Goal: Download file/media

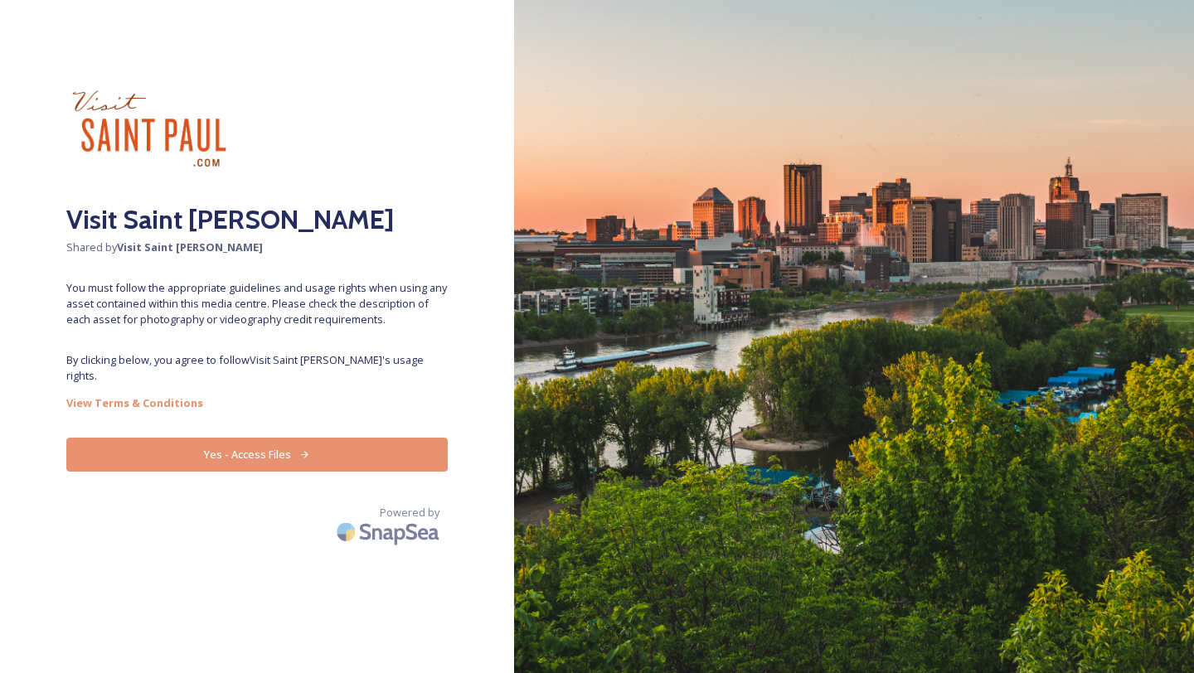
click at [246, 443] on button "Yes - Access Files" at bounding box center [256, 455] width 381 height 34
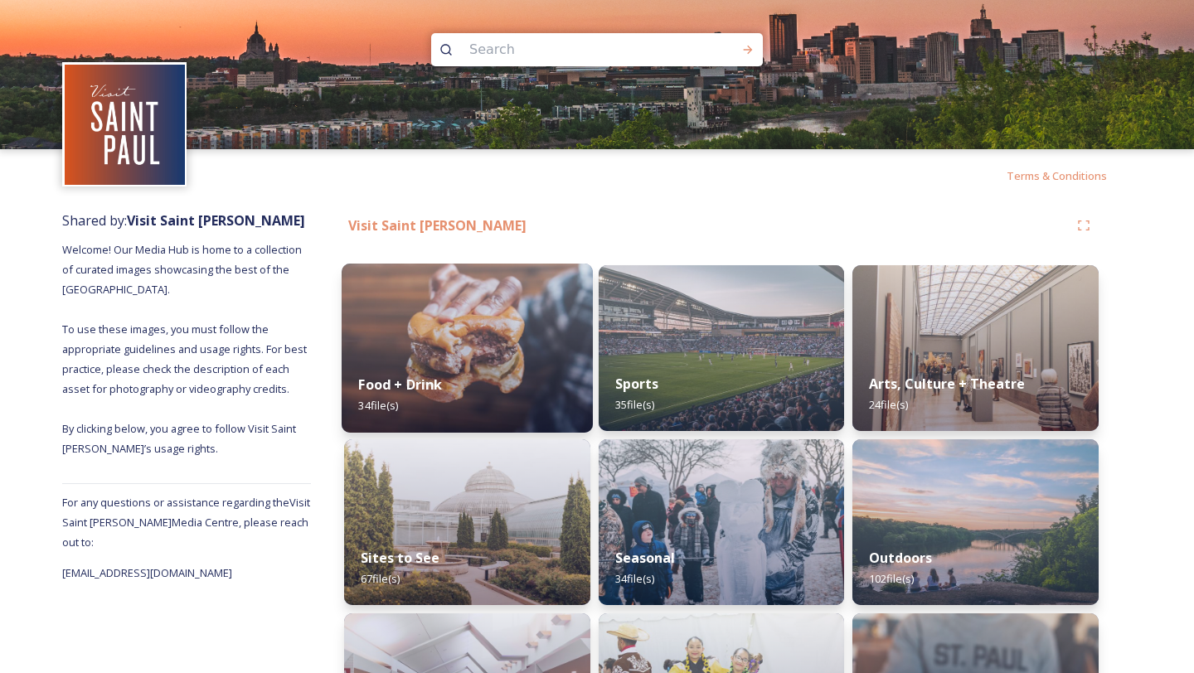
click at [484, 337] on img at bounding box center [467, 348] width 251 height 169
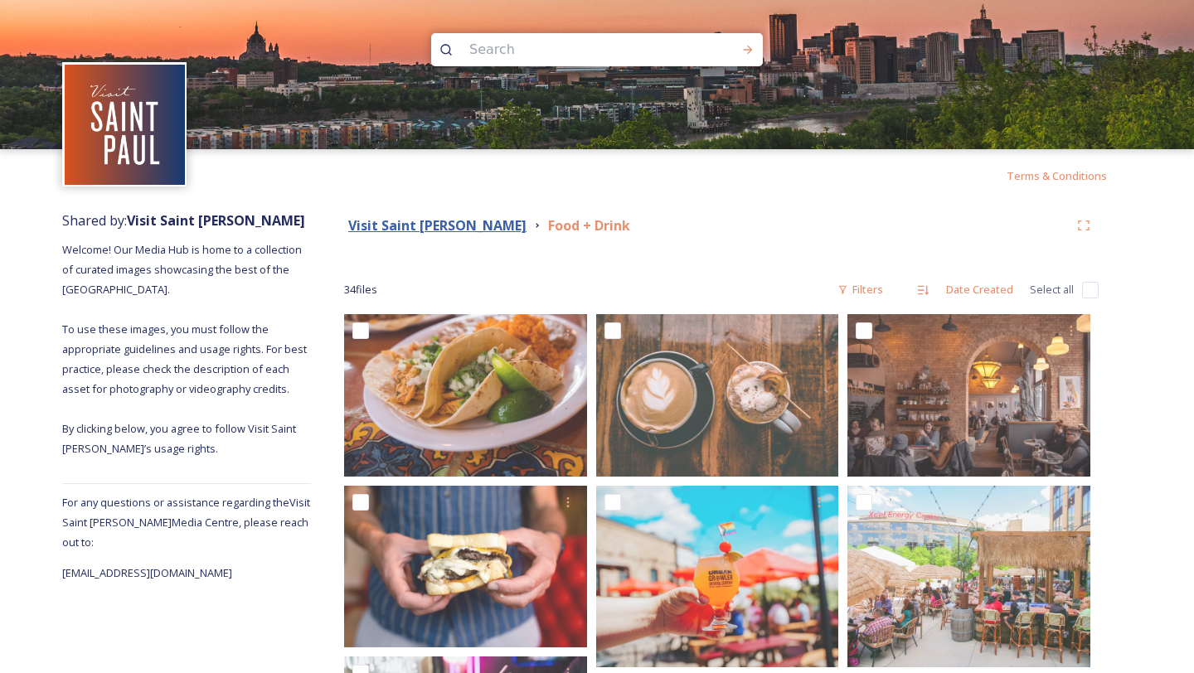
click at [395, 221] on strong "Visit Saint [PERSON_NAME]" at bounding box center [437, 225] width 178 height 18
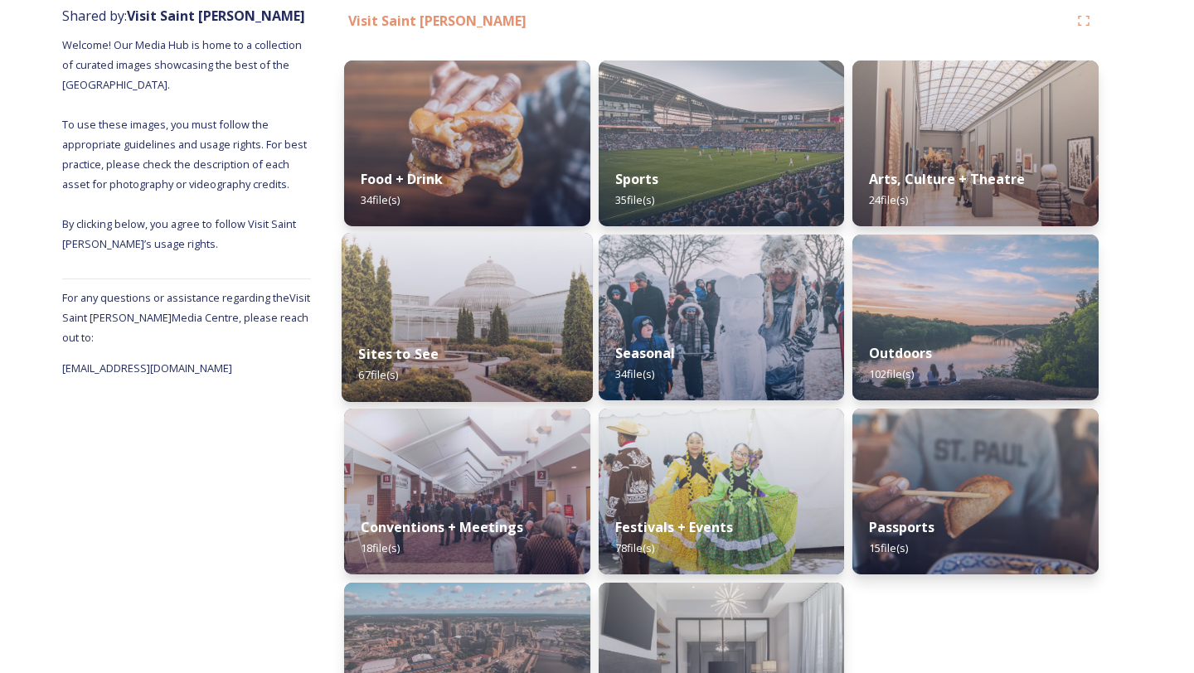
scroll to position [297, 0]
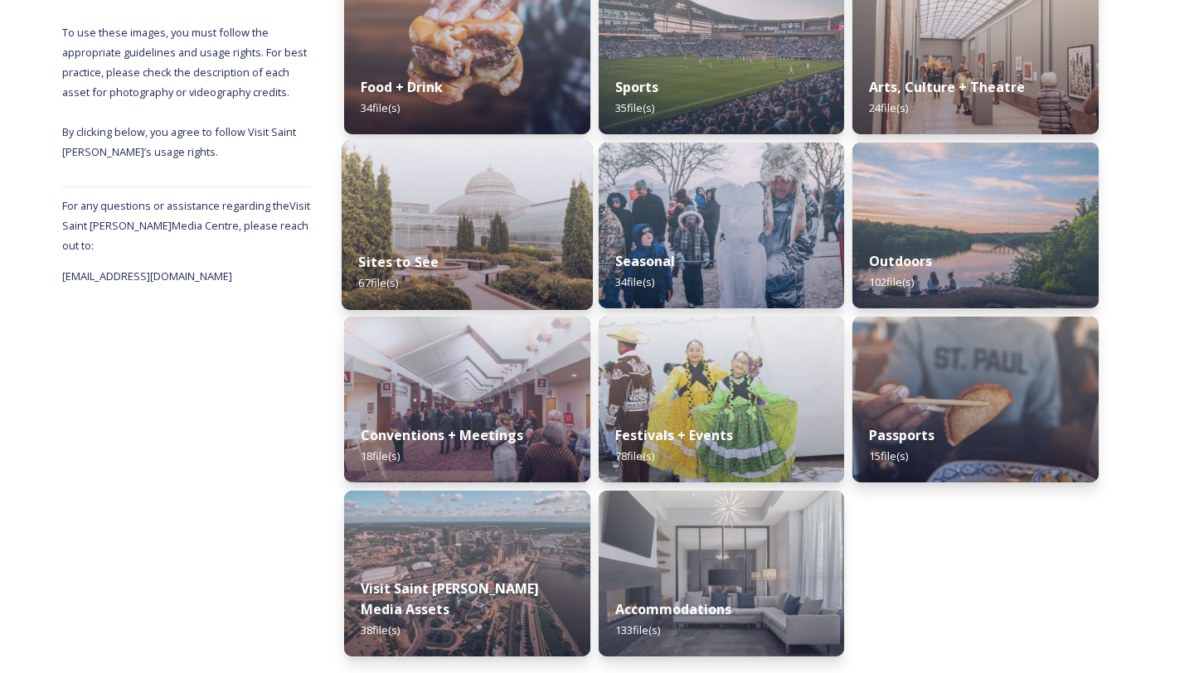
click at [475, 280] on div "Sites to See 67 file(s)" at bounding box center [467, 272] width 251 height 75
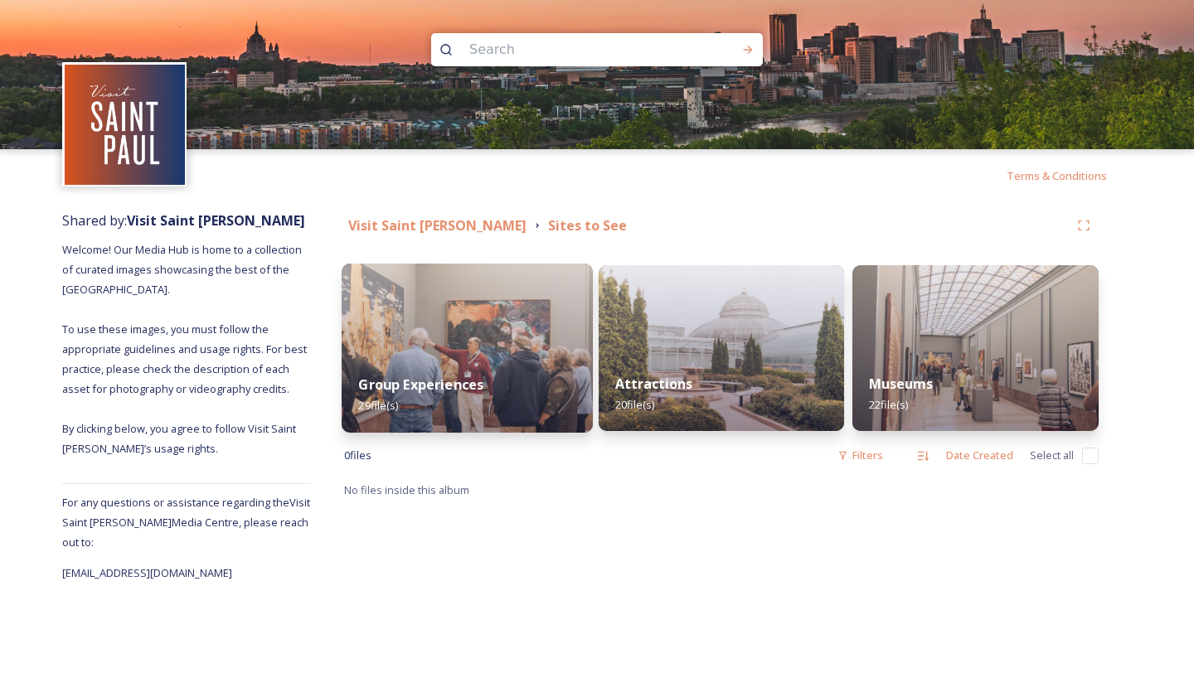
click at [482, 306] on img at bounding box center [467, 348] width 251 height 169
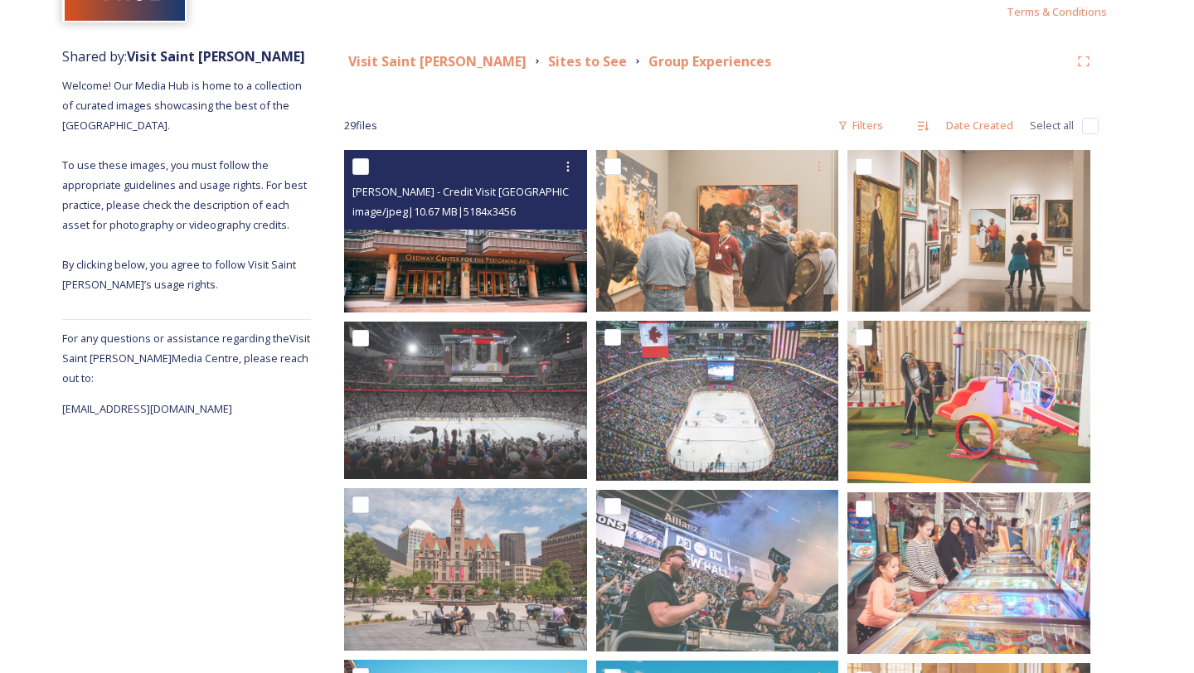
scroll to position [165, 0]
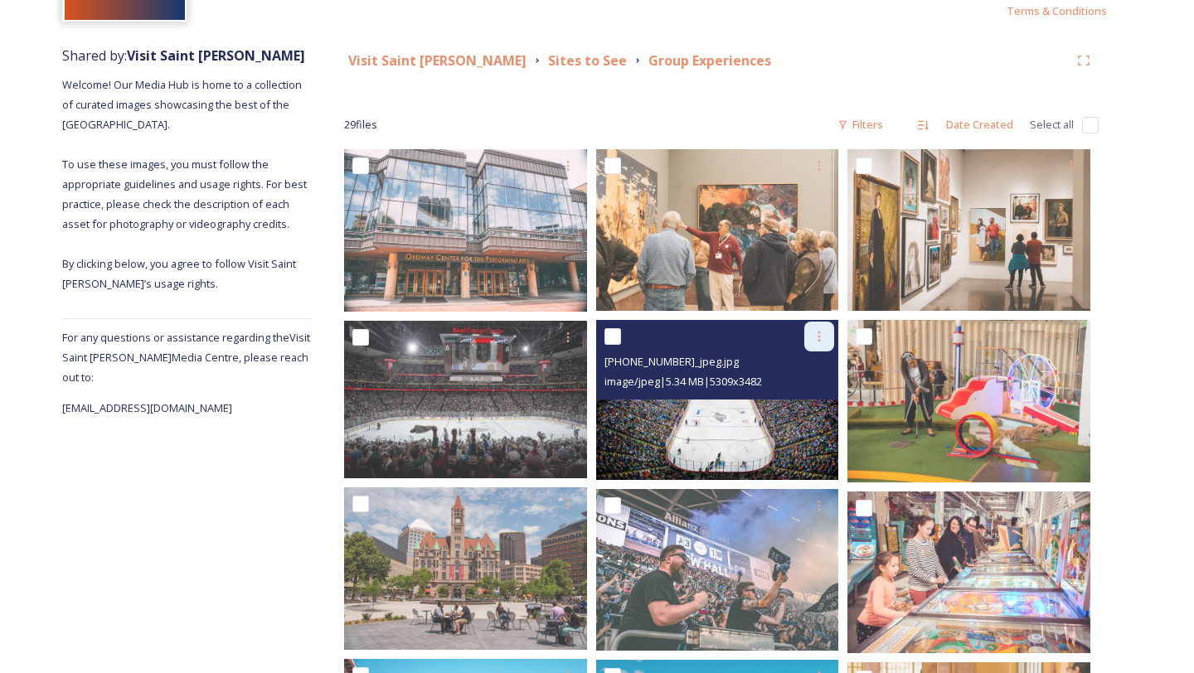
click at [821, 337] on icon at bounding box center [819, 336] width 13 height 13
click at [804, 400] on span "Download" at bounding box center [799, 406] width 51 height 16
click at [658, 421] on img at bounding box center [717, 399] width 243 height 159
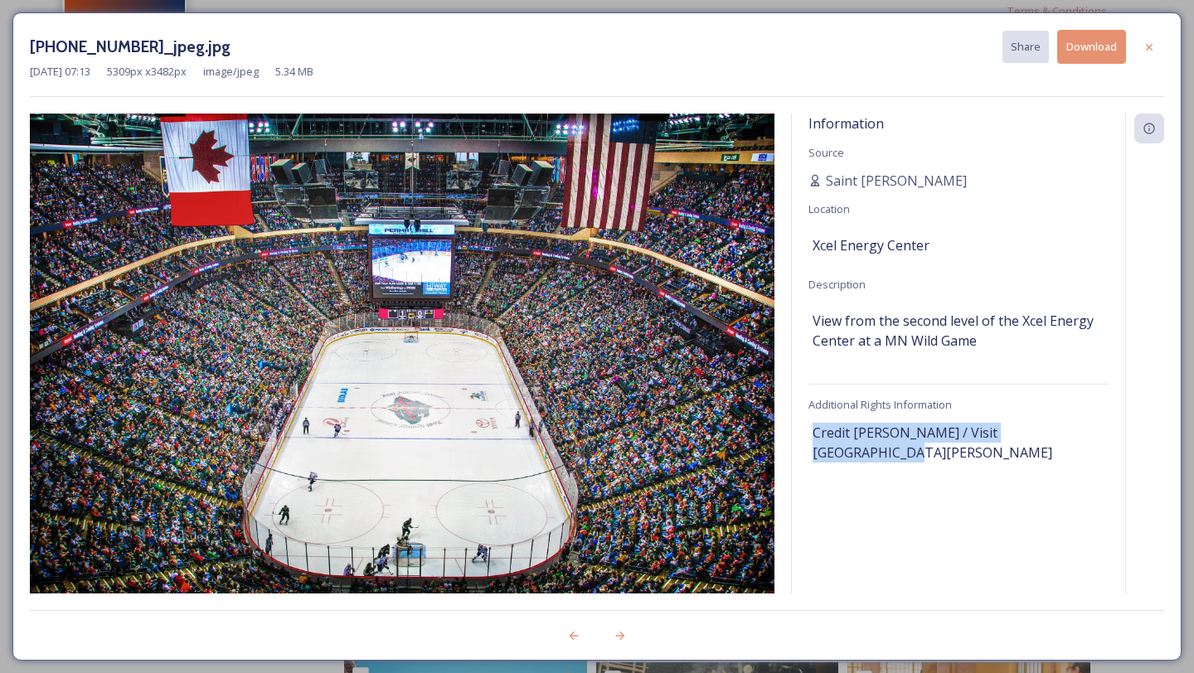
drag, startPoint x: 1088, startPoint y: 433, endPoint x: 806, endPoint y: 433, distance: 281.9
click at [806, 433] on div "Information Source Saint [PERSON_NAME] Location [GEOGRAPHIC_DATA] Description V…" at bounding box center [958, 354] width 333 height 480
copy span "Credit [PERSON_NAME] / Visit [GEOGRAPHIC_DATA][PERSON_NAME]"
click at [1155, 44] on icon at bounding box center [1149, 47] width 13 height 13
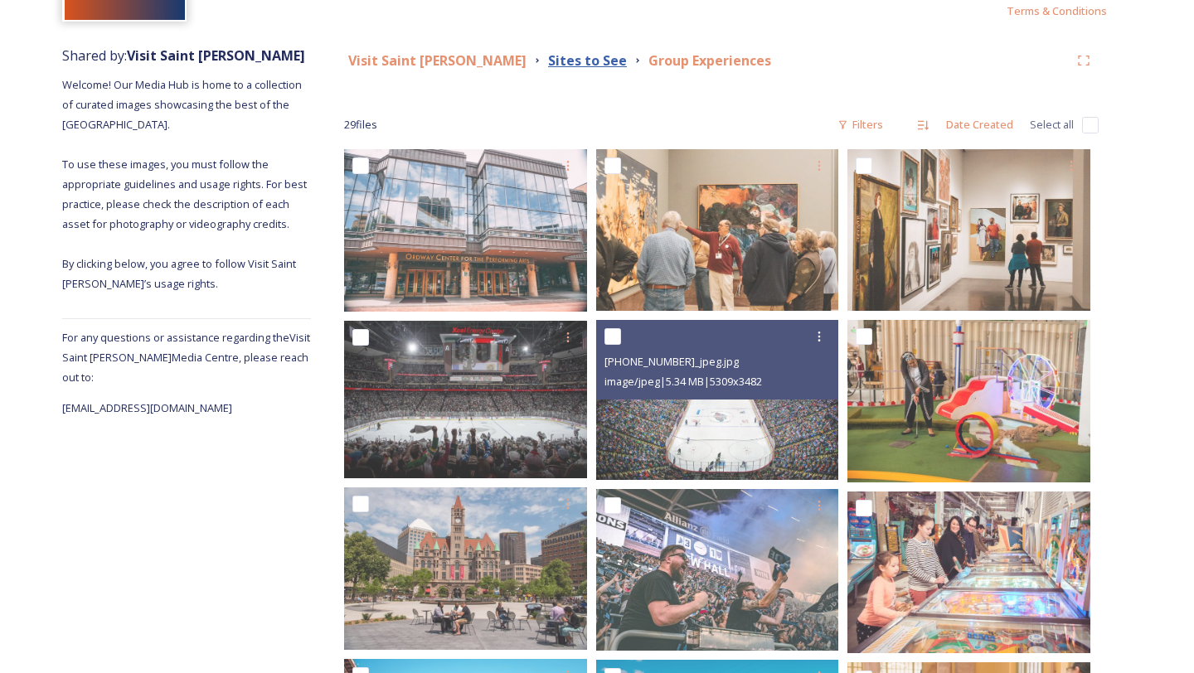
click at [548, 63] on strong "Sites to See" at bounding box center [587, 60] width 79 height 18
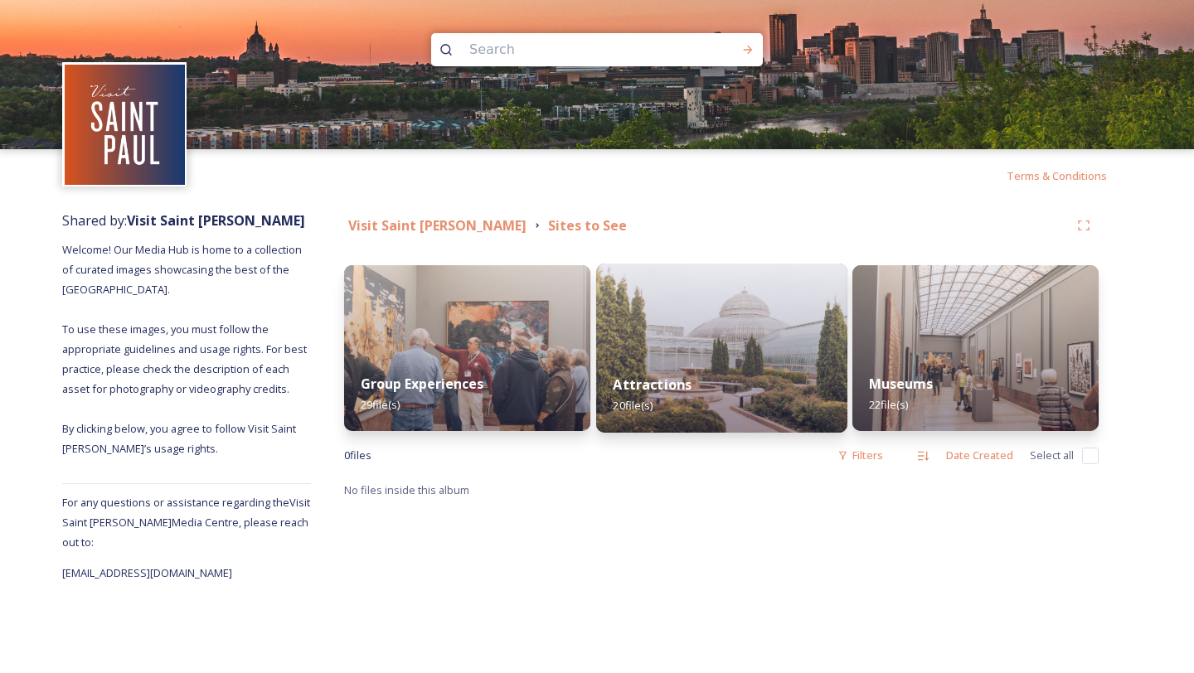
click at [710, 318] on img at bounding box center [721, 348] width 251 height 169
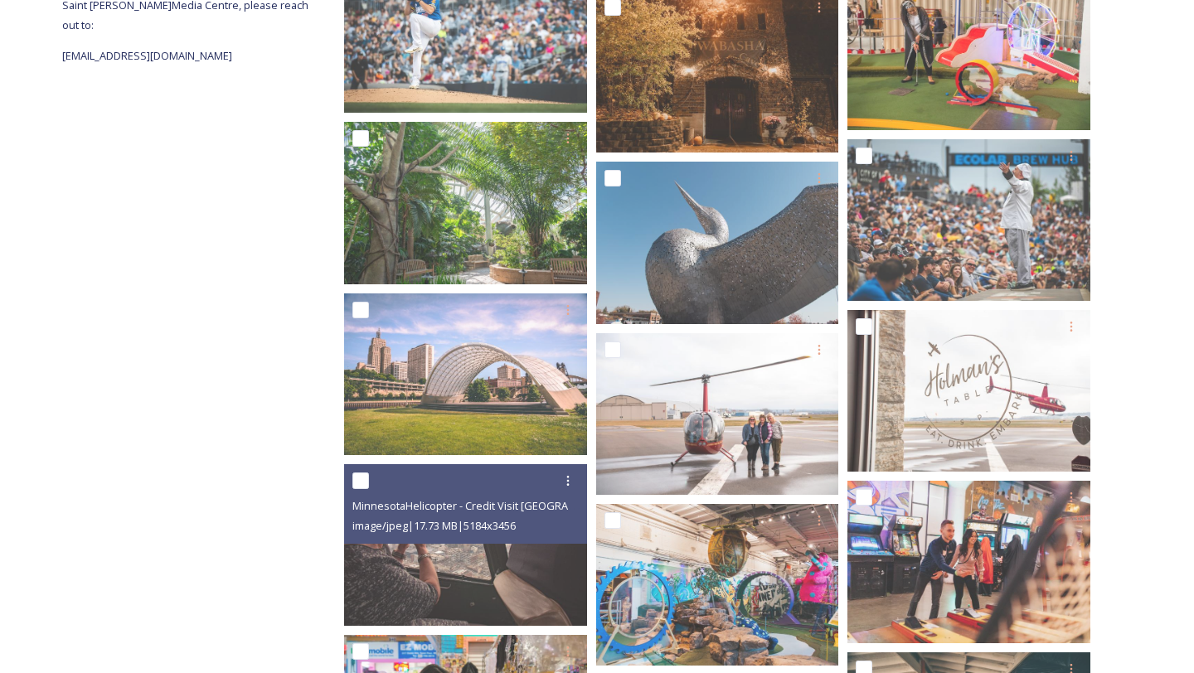
scroll to position [235, 0]
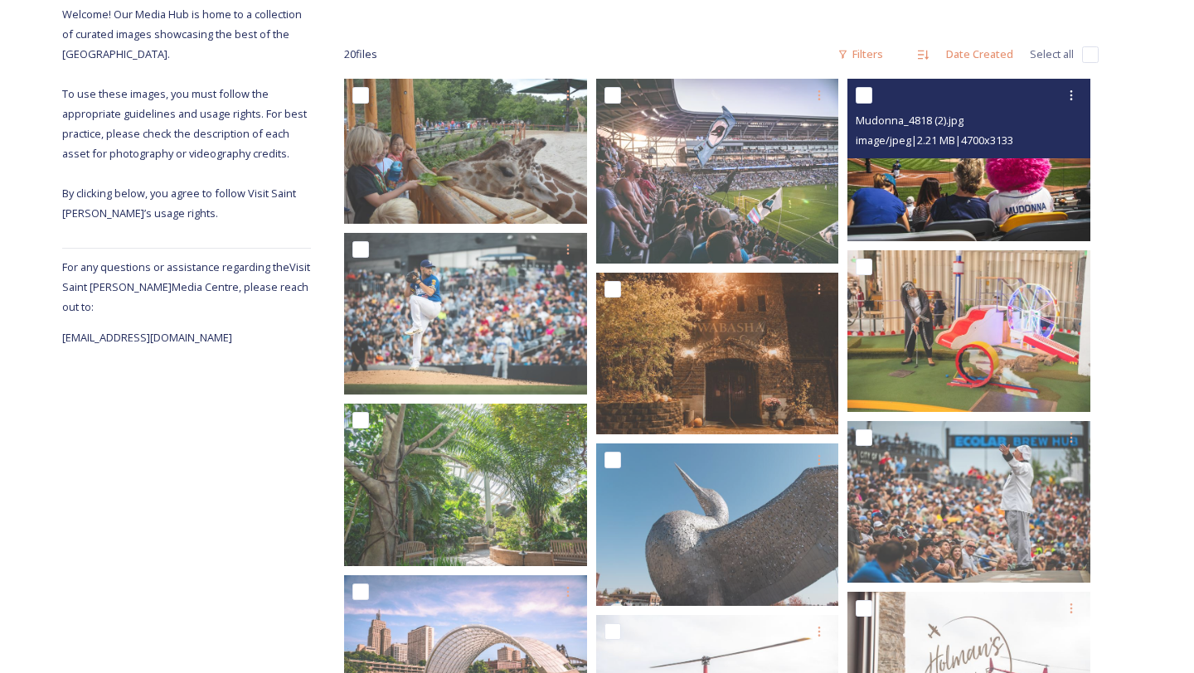
click at [957, 196] on img at bounding box center [968, 160] width 243 height 162
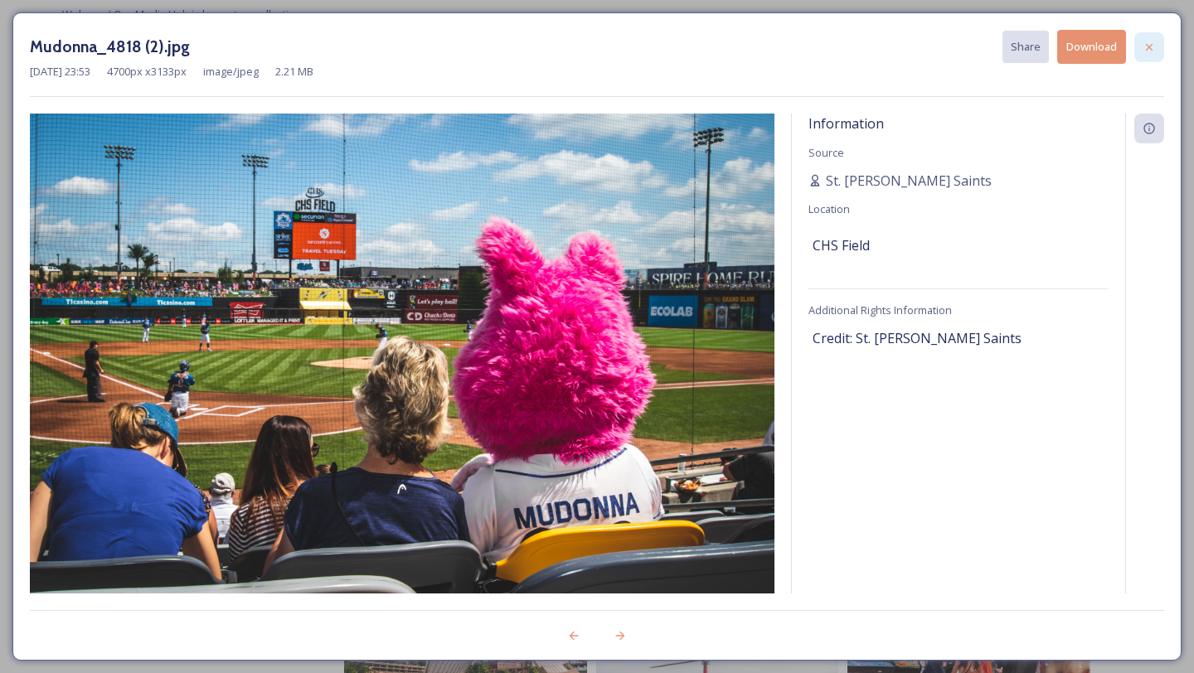
click at [1146, 46] on icon at bounding box center [1149, 47] width 13 height 13
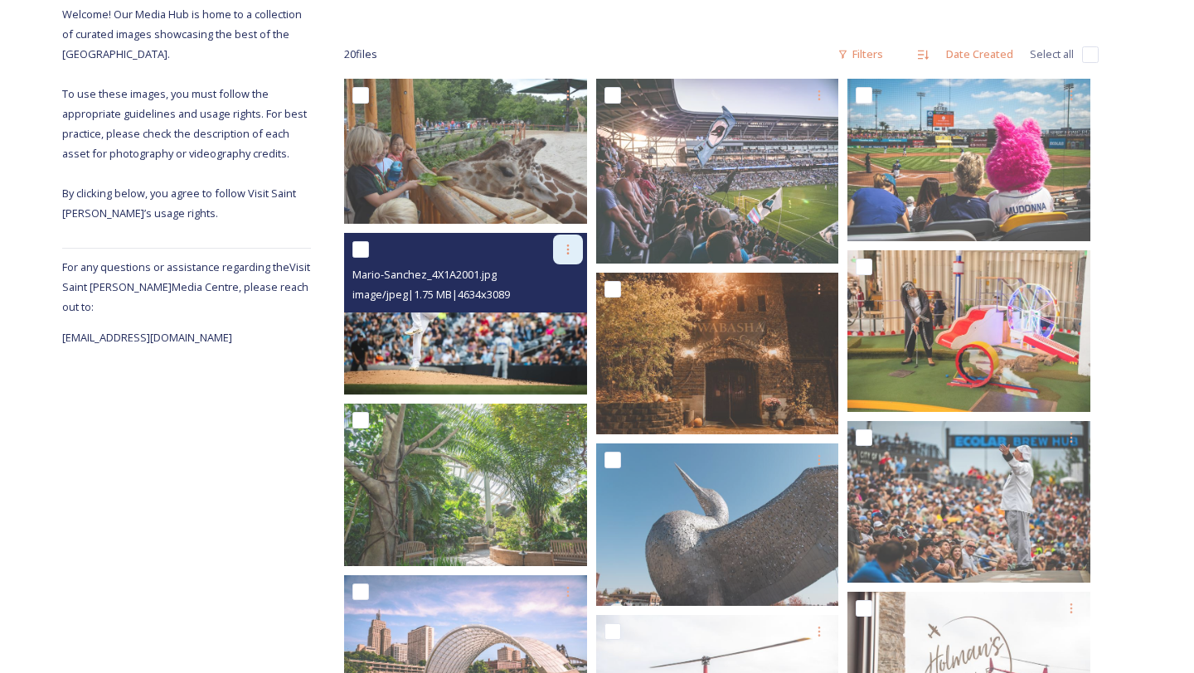
click at [565, 244] on icon at bounding box center [567, 249] width 13 height 13
click at [448, 371] on img at bounding box center [465, 314] width 243 height 162
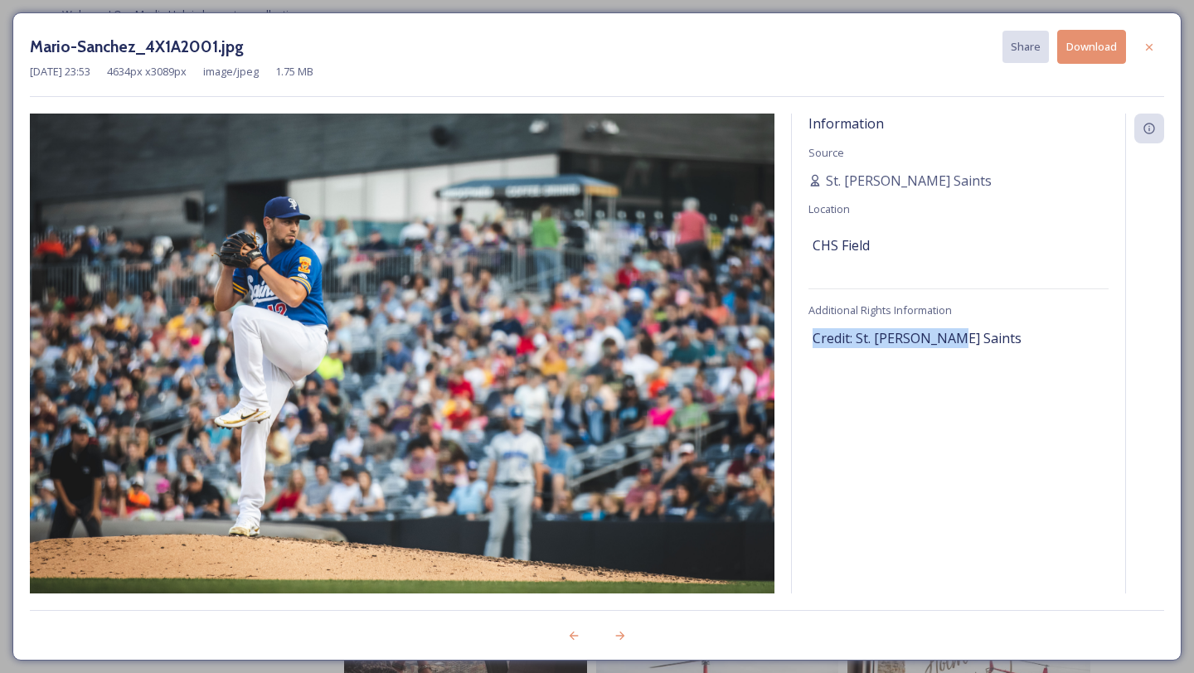
drag, startPoint x: 971, startPoint y: 340, endPoint x: 792, endPoint y: 336, distance: 179.1
click at [792, 336] on div "Information Source St. [PERSON_NAME] Saints Location [GEOGRAPHIC_DATA] Addition…" at bounding box center [958, 354] width 333 height 480
copy span "Credit: St. [PERSON_NAME] Saints"
click at [1084, 48] on button "Download" at bounding box center [1091, 47] width 69 height 34
click at [1158, 41] on div at bounding box center [1149, 47] width 30 height 30
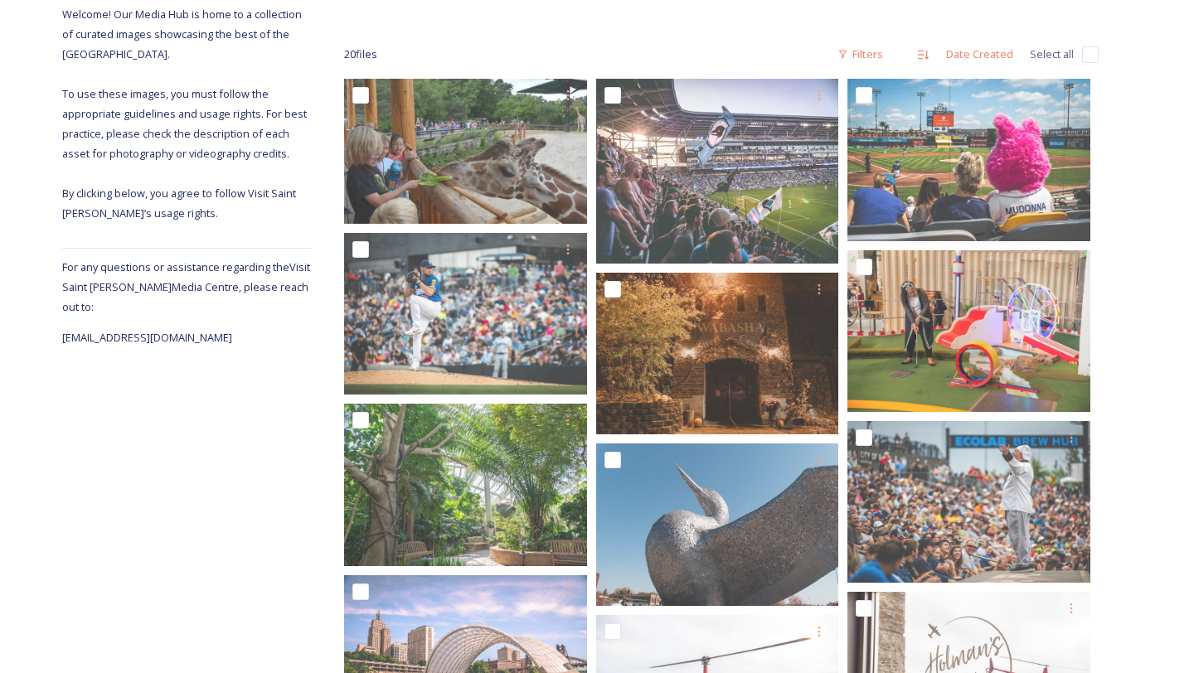
scroll to position [0, 0]
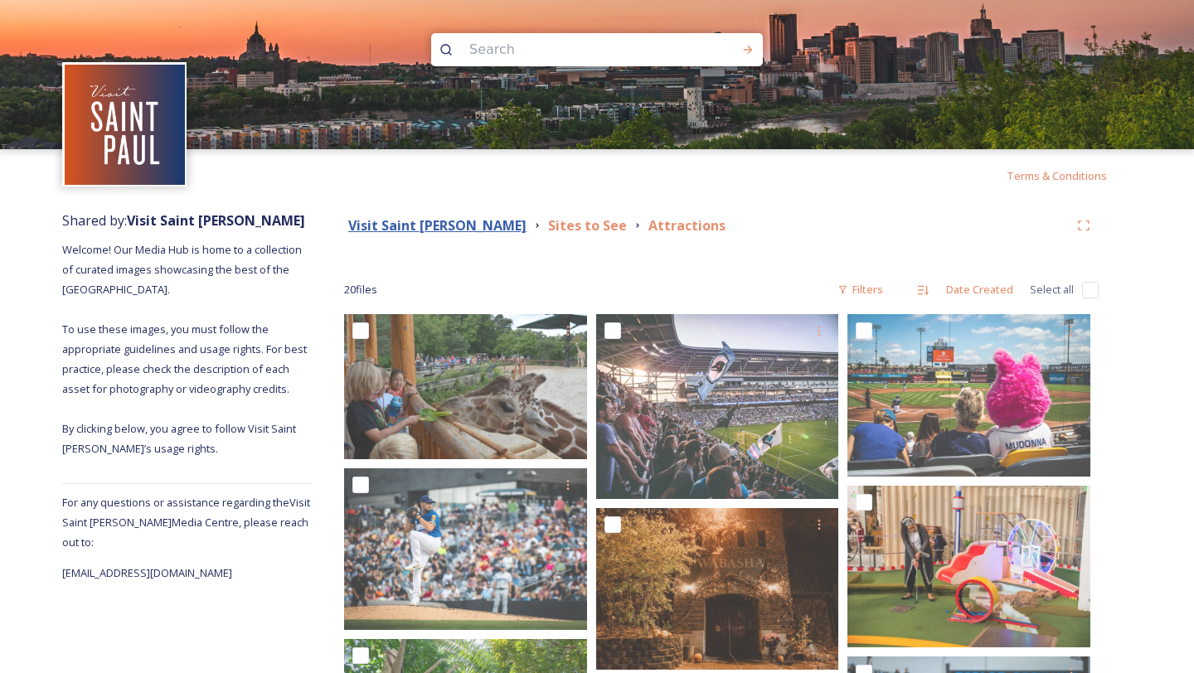
click at [386, 226] on strong "Visit Saint [PERSON_NAME]" at bounding box center [437, 225] width 178 height 18
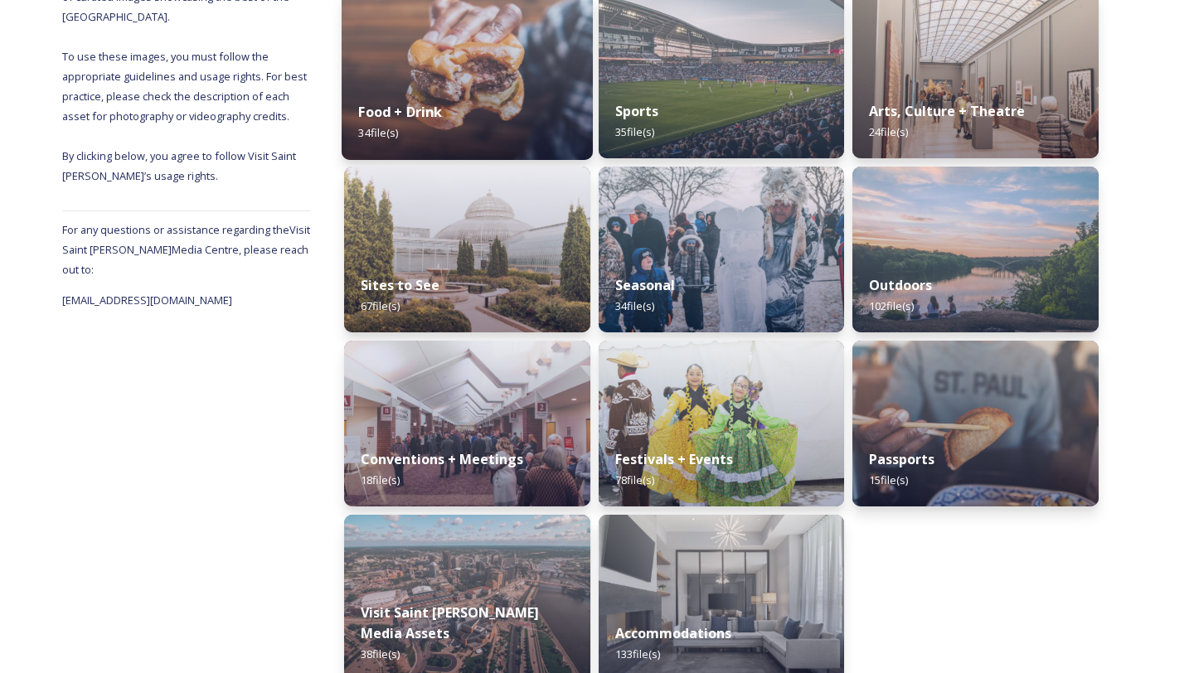
scroll to position [274, 0]
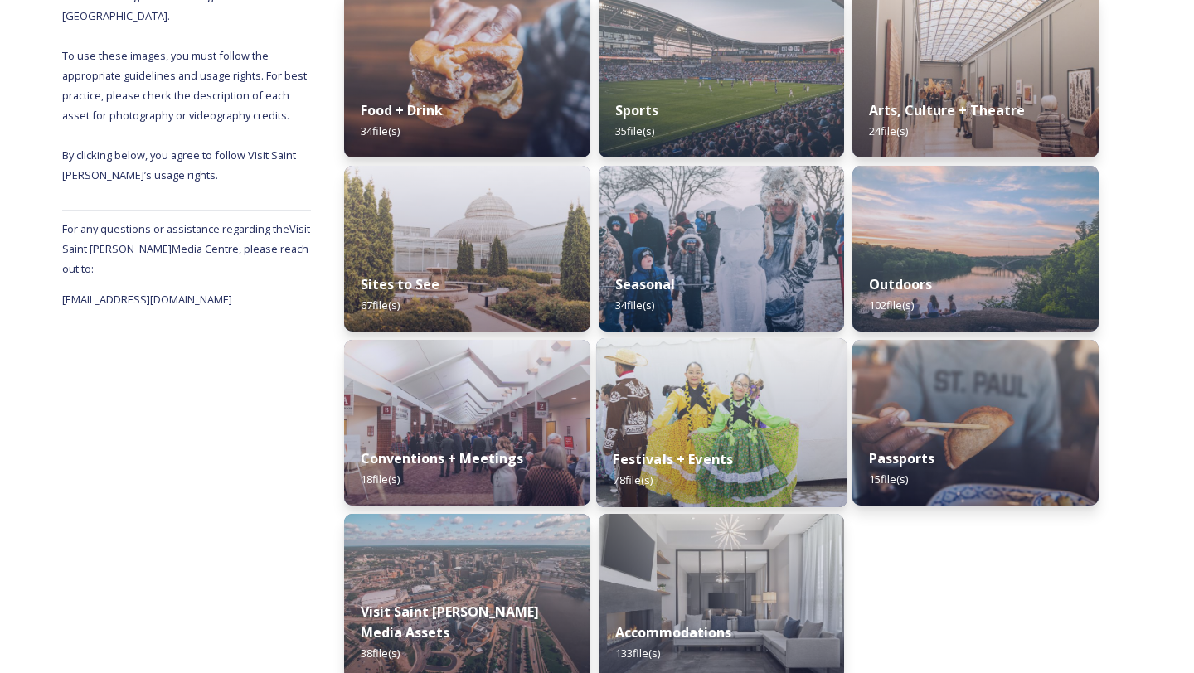
click at [705, 410] on img at bounding box center [721, 422] width 251 height 169
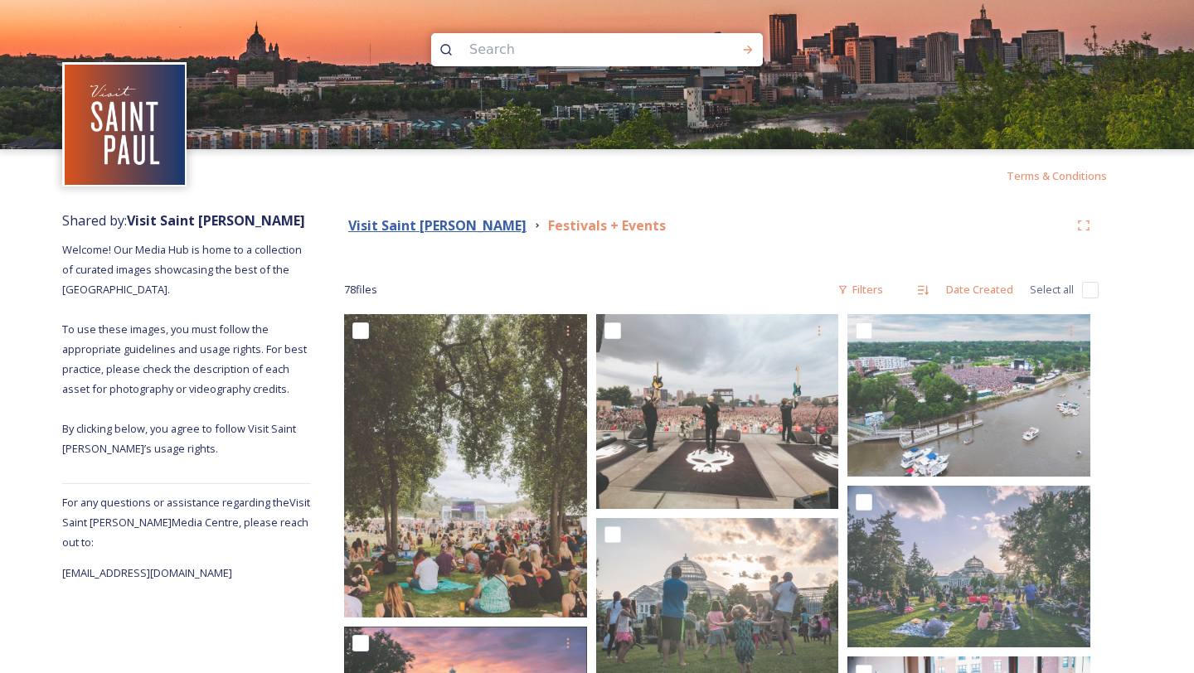
click at [409, 225] on strong "Visit Saint [PERSON_NAME]" at bounding box center [437, 225] width 178 height 18
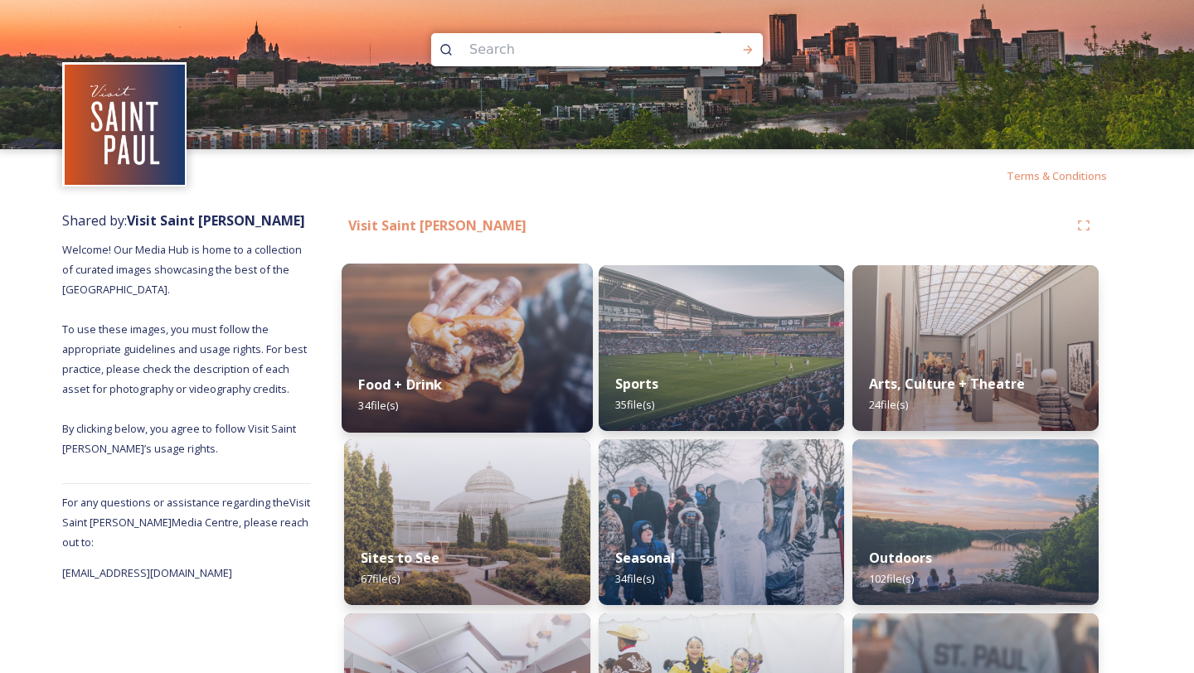
click at [488, 376] on div "Food + Drink 34 file(s)" at bounding box center [467, 394] width 251 height 75
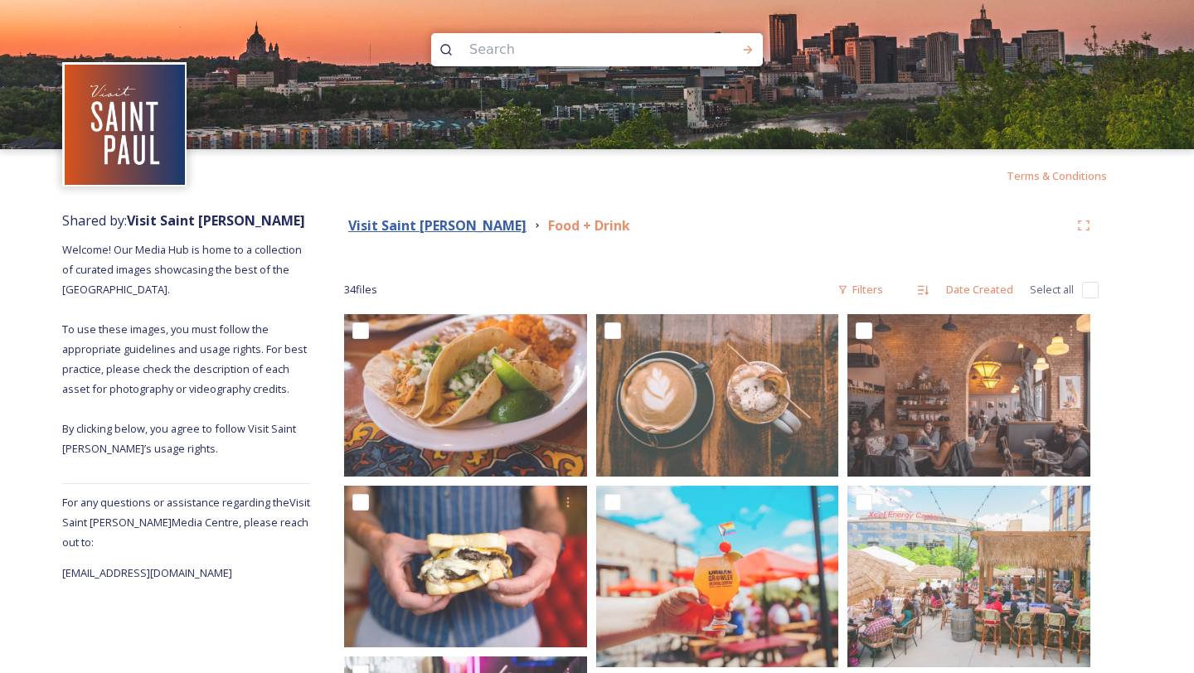
click at [385, 227] on strong "Visit Saint [PERSON_NAME]" at bounding box center [437, 225] width 178 height 18
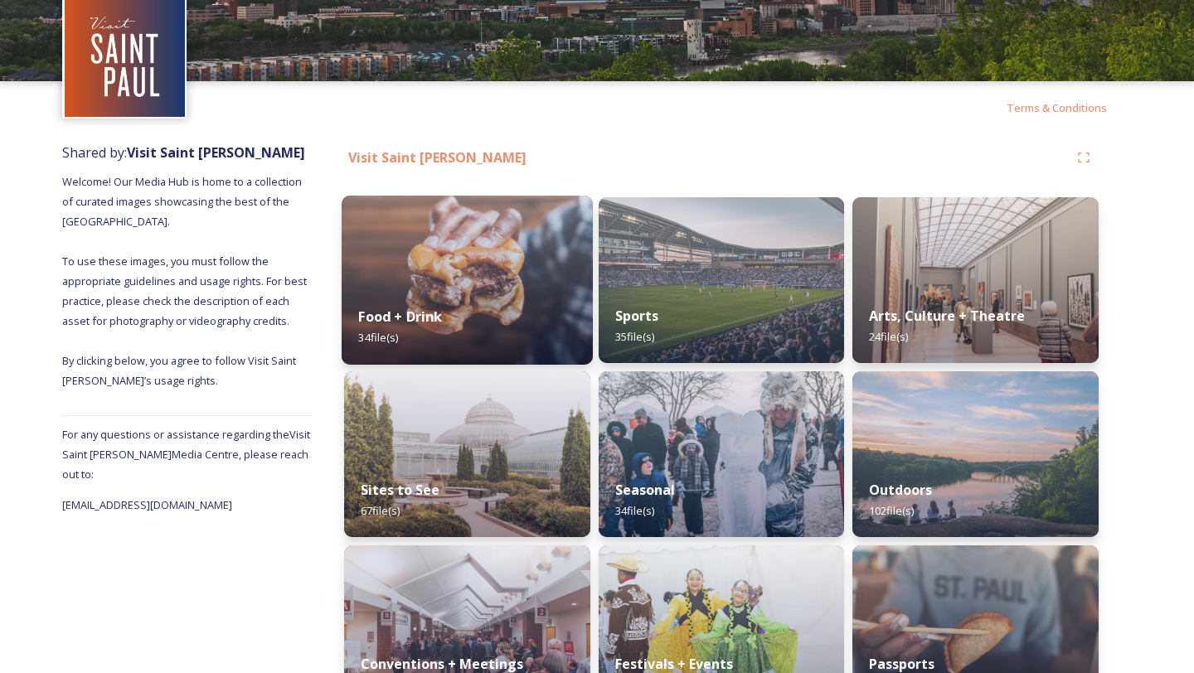
scroll to position [65, 0]
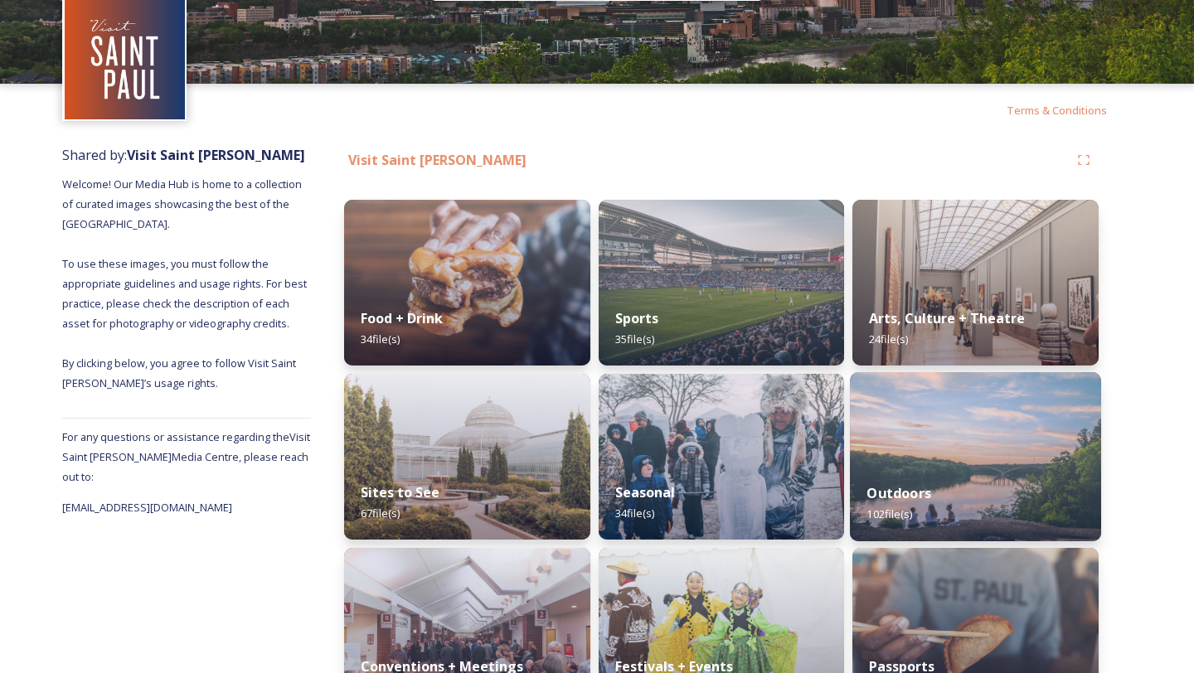
click at [1002, 464] on img at bounding box center [975, 456] width 251 height 169
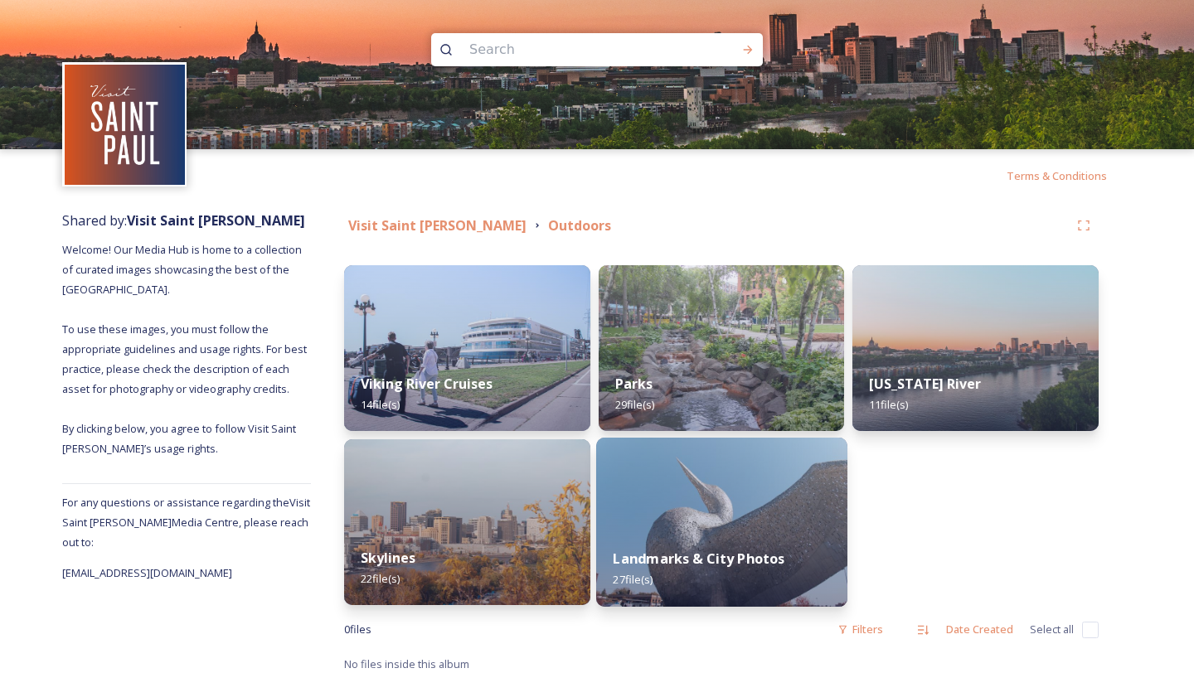
click at [639, 476] on img at bounding box center [721, 522] width 251 height 169
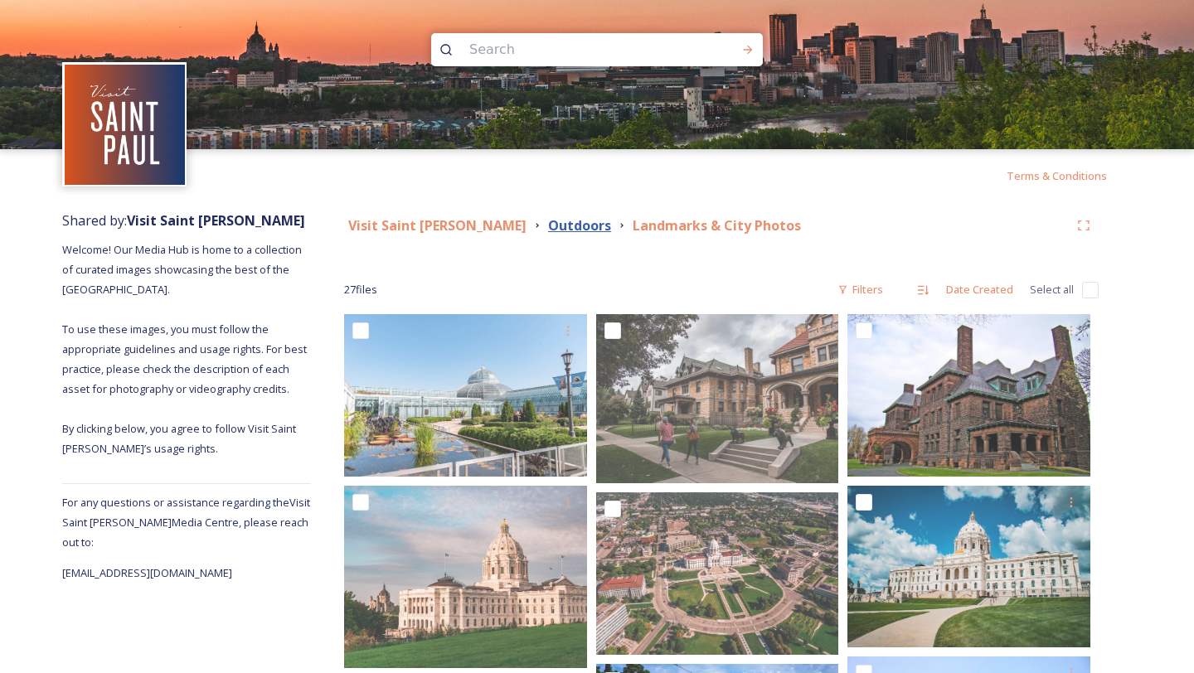
click at [548, 224] on strong "Outdoors" at bounding box center [579, 225] width 63 height 18
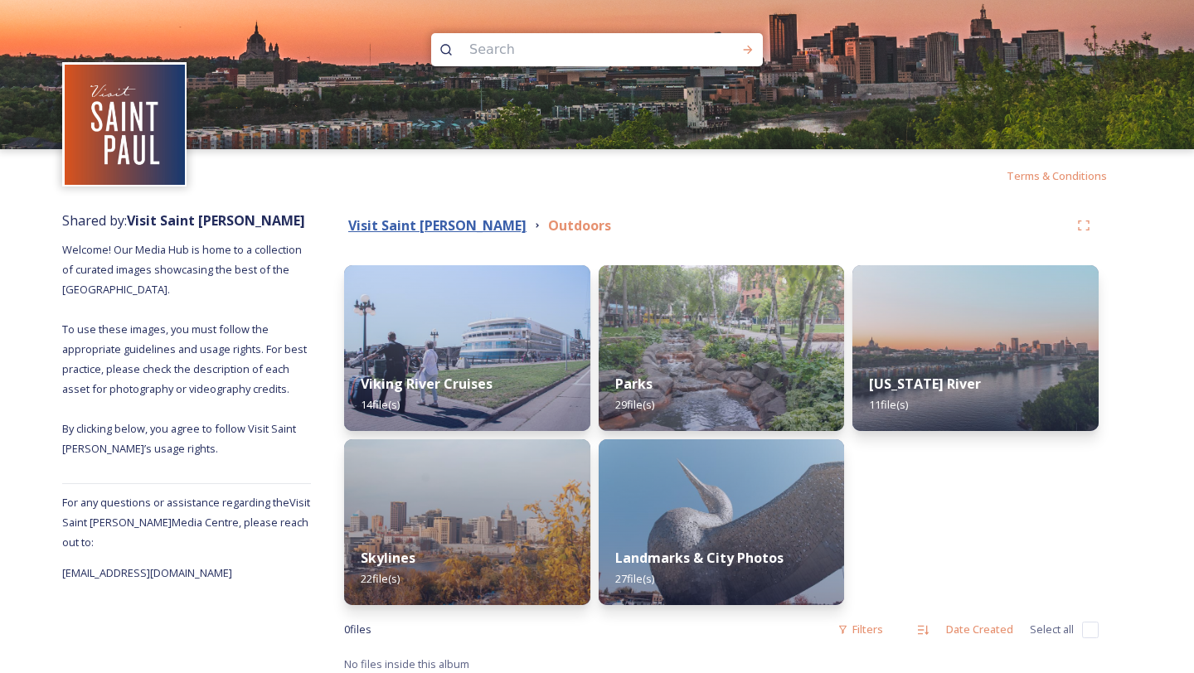
click at [395, 222] on strong "Visit Saint [PERSON_NAME]" at bounding box center [437, 225] width 178 height 18
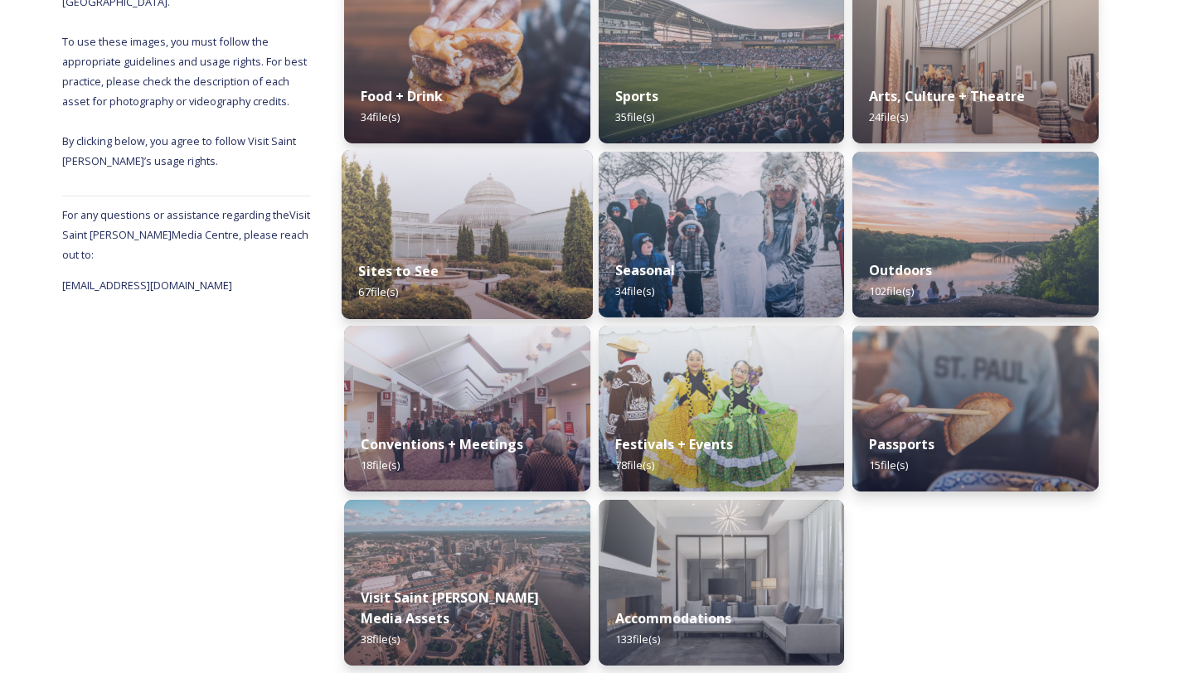
scroll to position [297, 0]
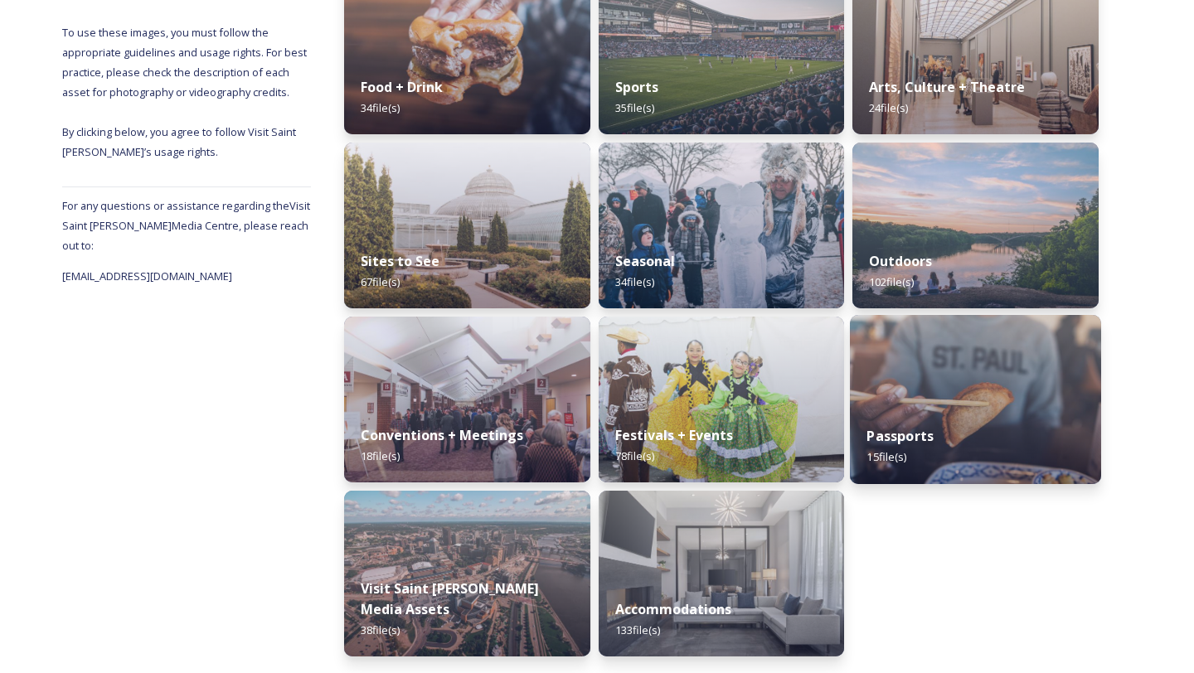
click at [966, 354] on img at bounding box center [975, 399] width 251 height 169
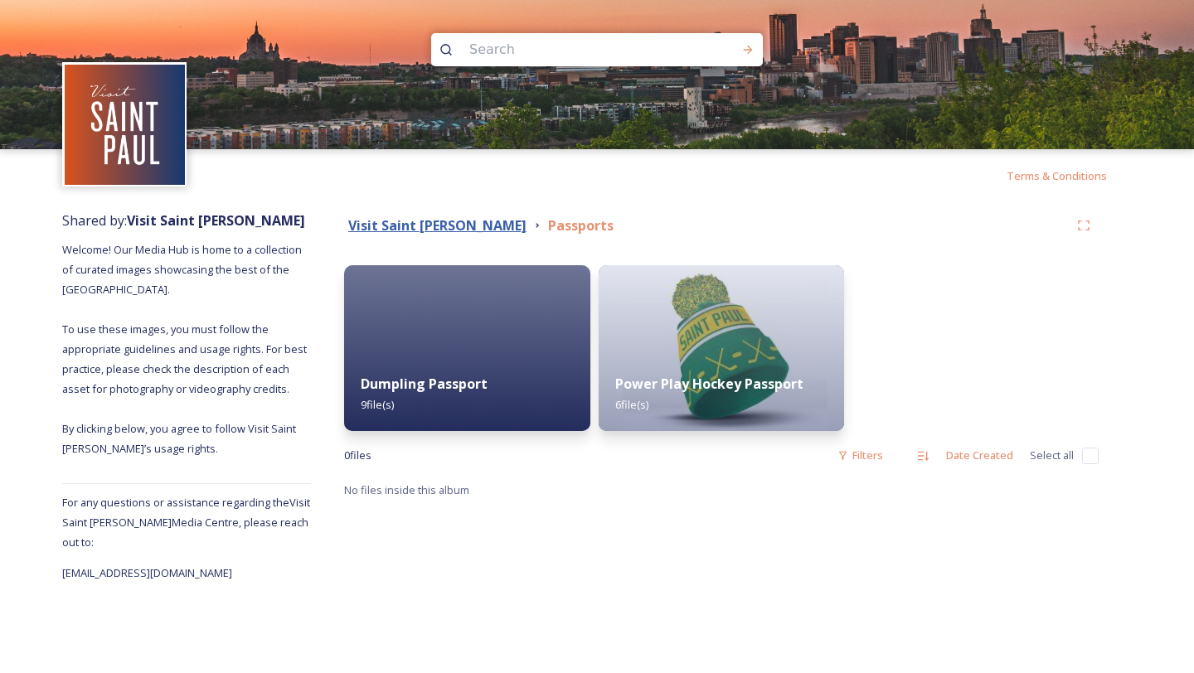
click at [425, 221] on strong "Visit Saint [PERSON_NAME]" at bounding box center [437, 225] width 178 height 18
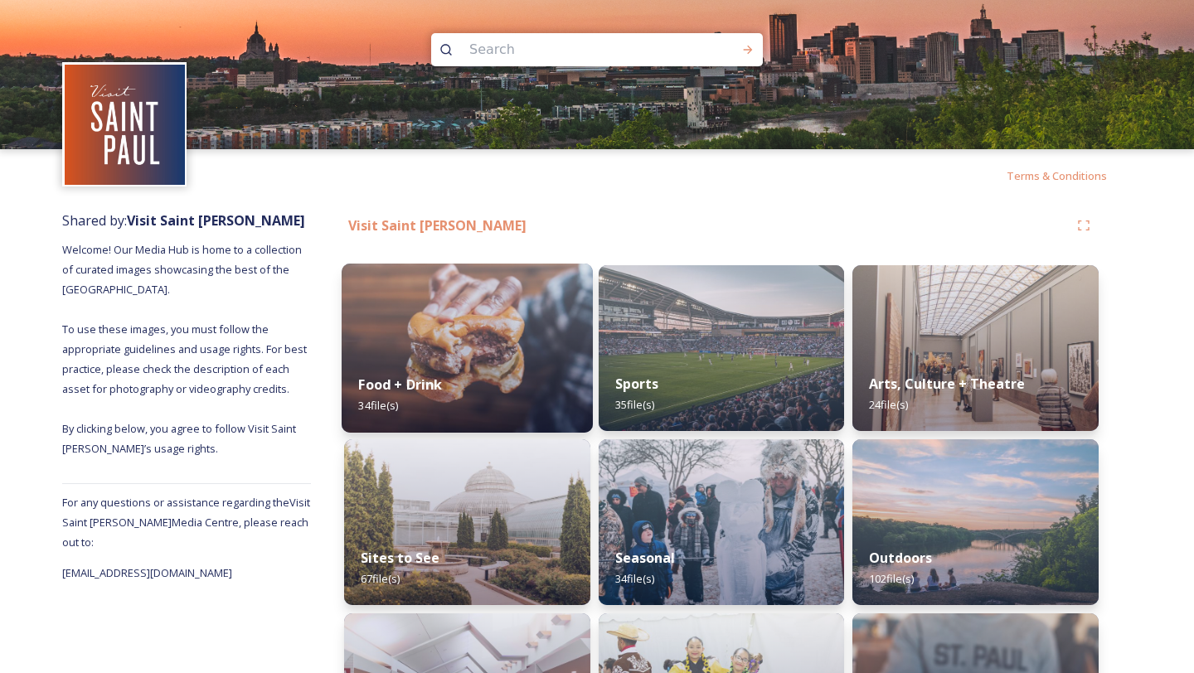
click at [435, 325] on img at bounding box center [467, 348] width 251 height 169
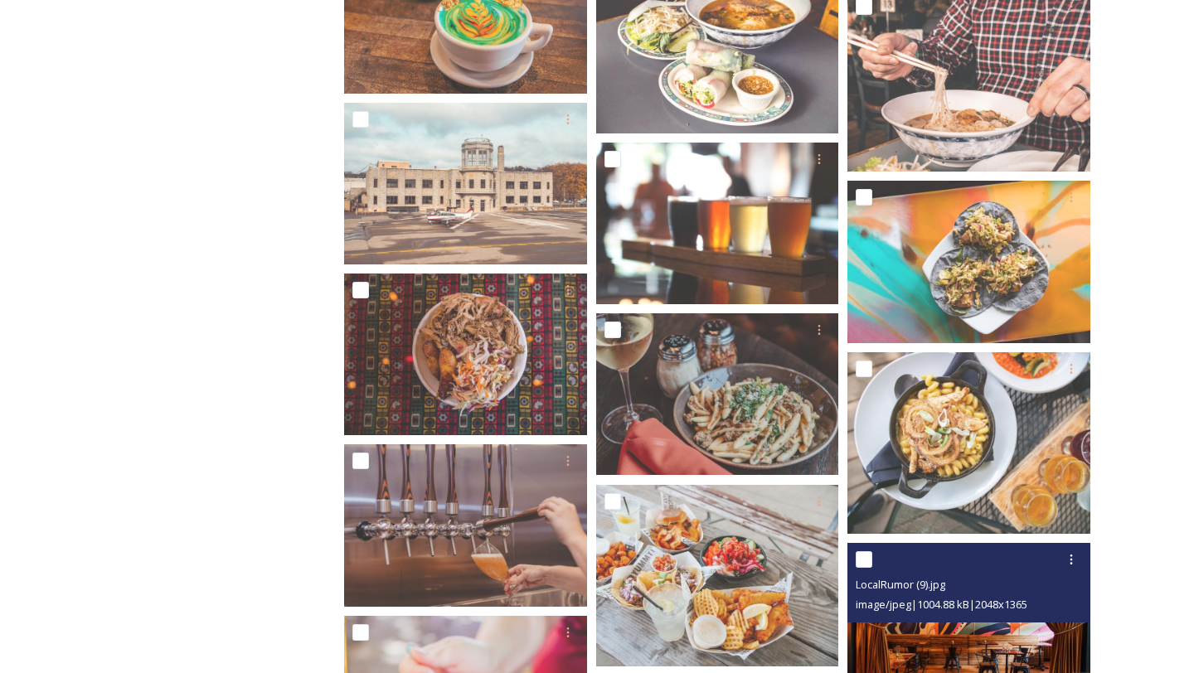
scroll to position [1187, 0]
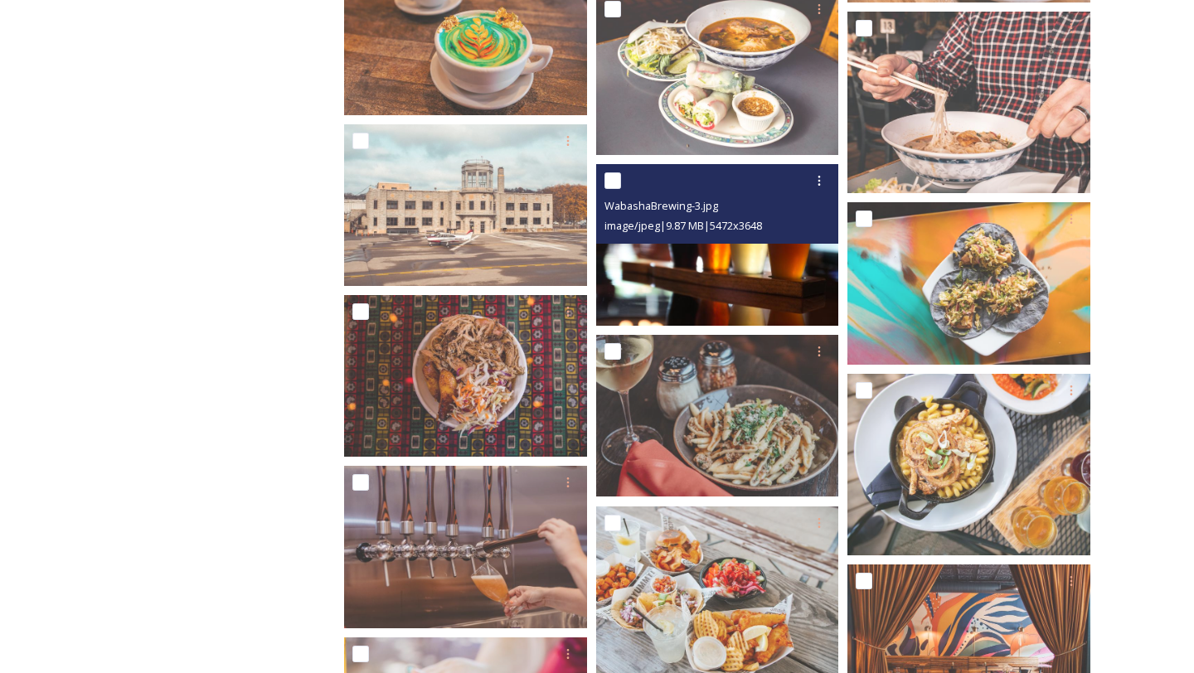
click at [750, 294] on img at bounding box center [717, 245] width 243 height 162
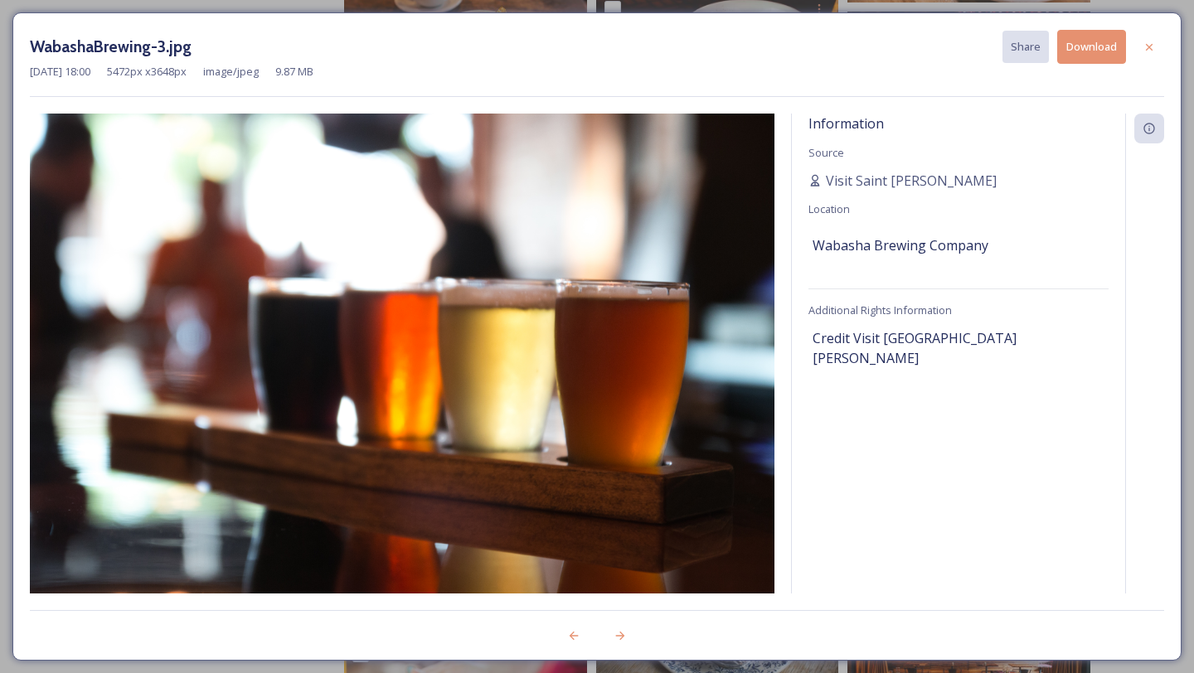
click at [1084, 57] on button "Download" at bounding box center [1091, 47] width 69 height 34
click at [1148, 44] on icon at bounding box center [1149, 47] width 13 height 13
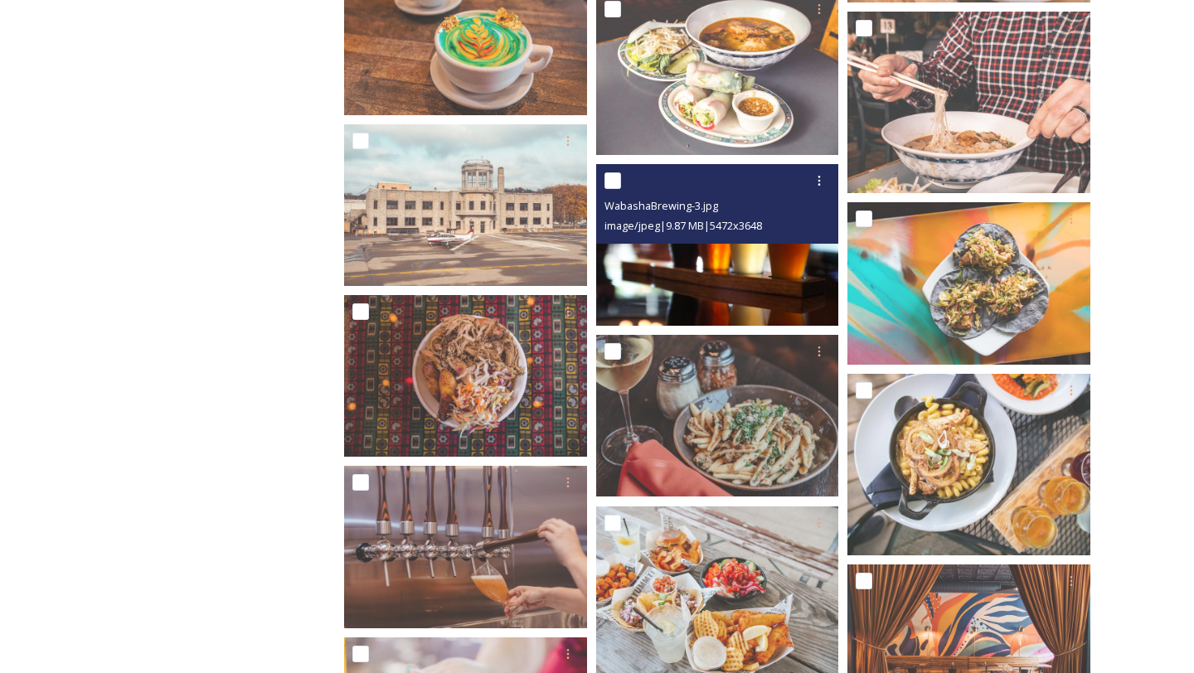
click at [724, 263] on img at bounding box center [717, 245] width 243 height 162
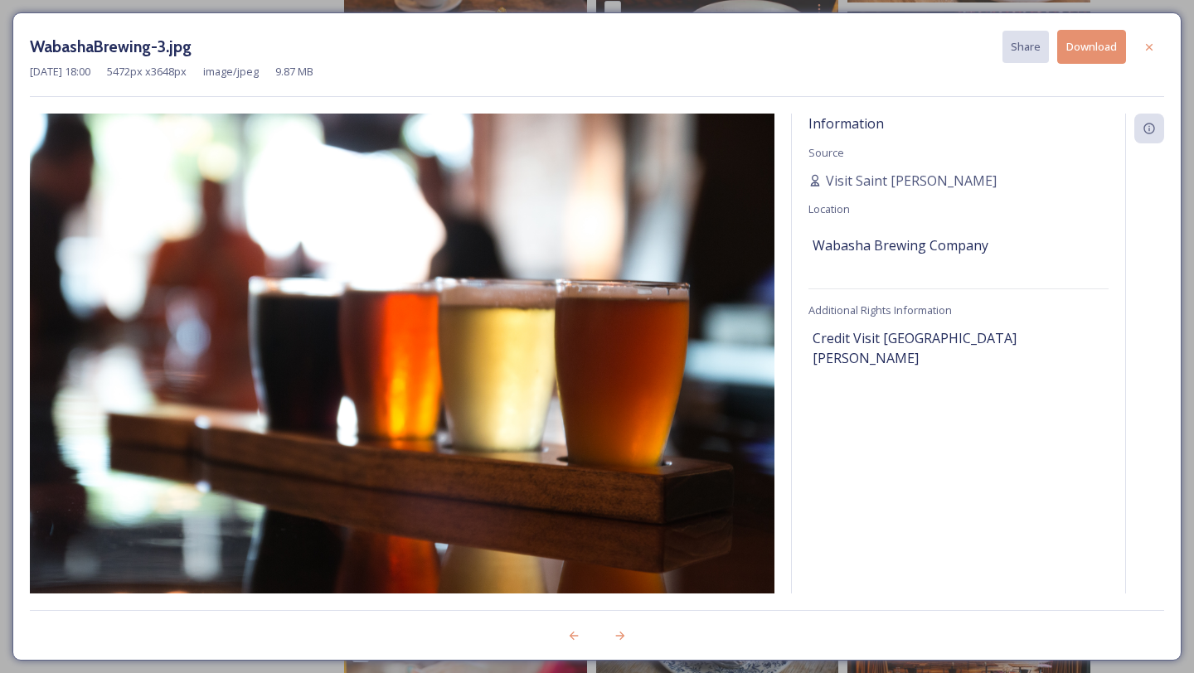
click at [836, 376] on div "Information Source Visit [GEOGRAPHIC_DATA][PERSON_NAME] Location Wabasha Brewin…" at bounding box center [958, 354] width 333 height 480
click at [829, 338] on span "Credit Visit [GEOGRAPHIC_DATA][PERSON_NAME]" at bounding box center [959, 348] width 292 height 40
copy span "Credit Visit [GEOGRAPHIC_DATA][PERSON_NAME]"
